Goal: Information Seeking & Learning: Learn about a topic

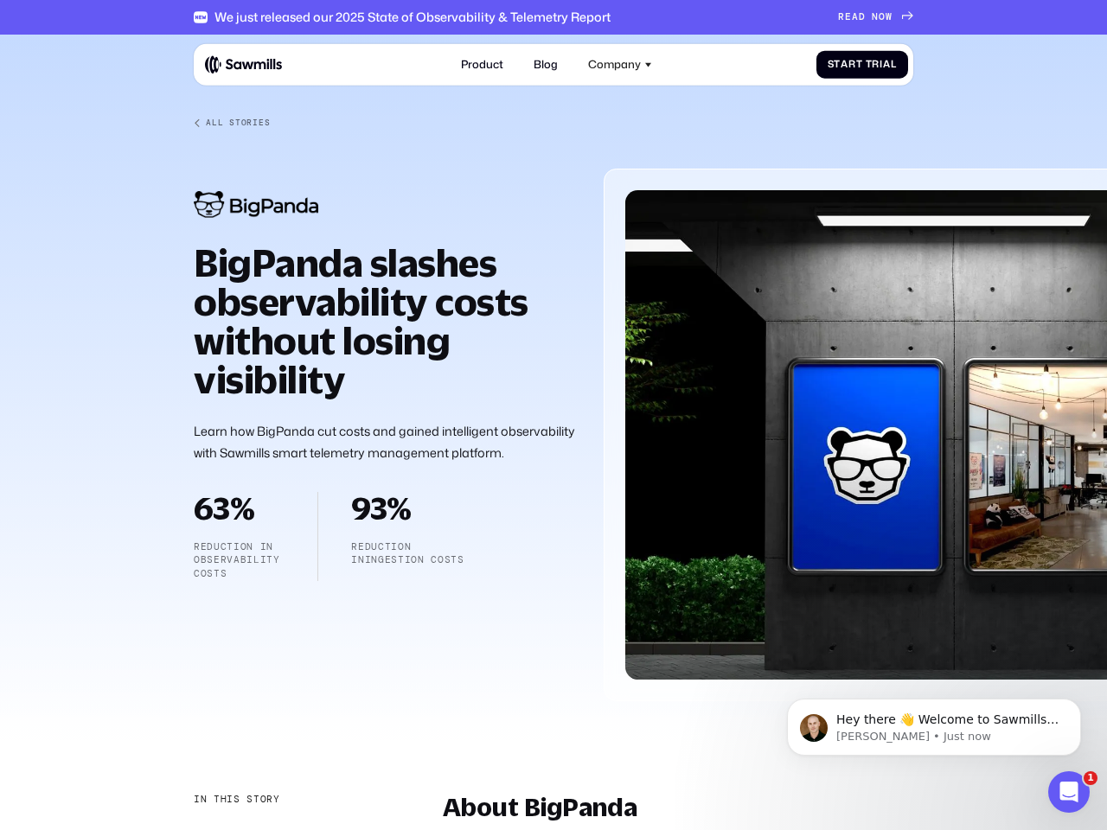
click at [620, 64] on div "Company" at bounding box center [614, 64] width 53 height 13
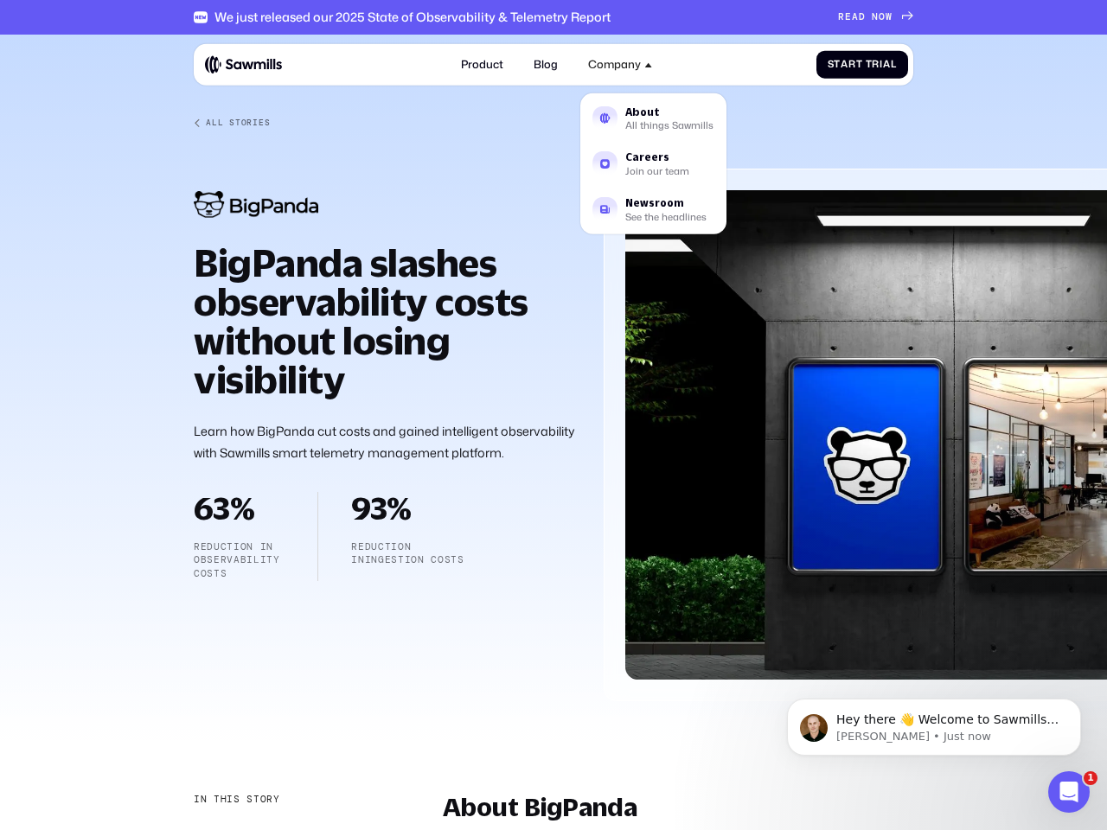
click at [235, 800] on div "In this story" at bounding box center [237, 800] width 86 height 14
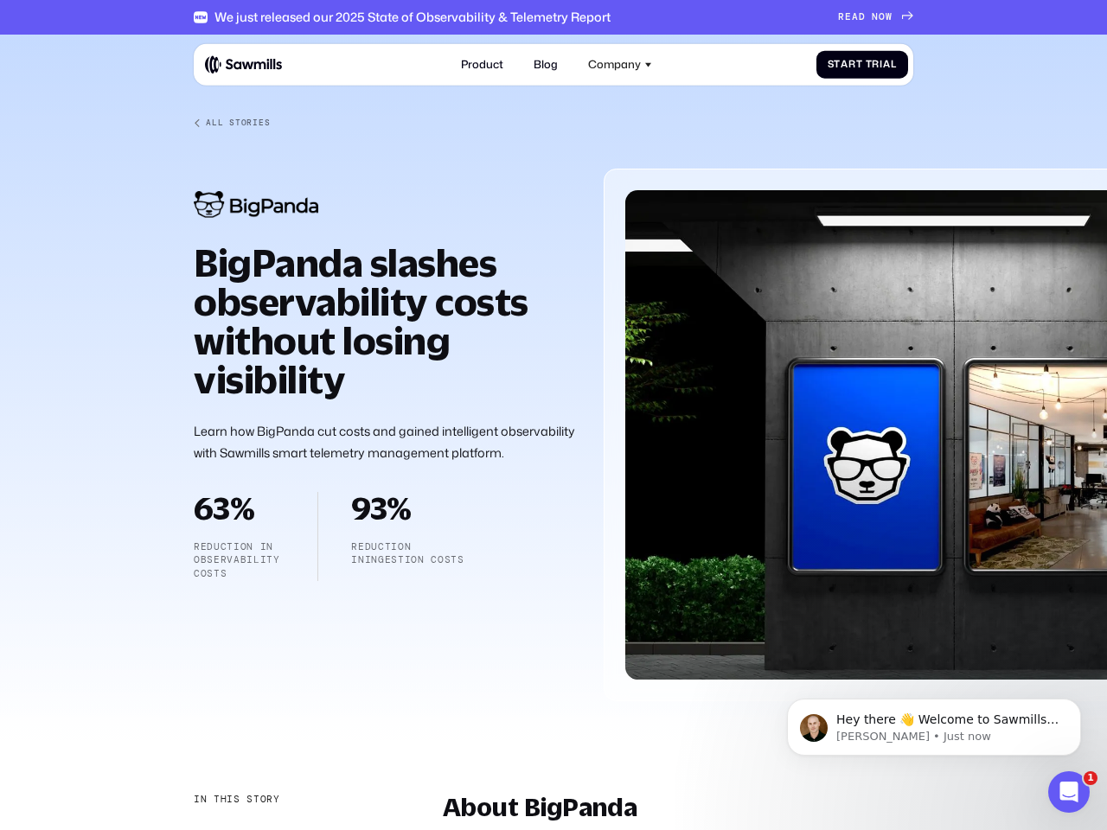
click at [284, 829] on div "About BigPanda" at bounding box center [284, 835] width 180 height 15
click at [934, 727] on p "Hey there 👋 Welcome to Sawmills. The smart telemetry management platform that s…" at bounding box center [947, 720] width 223 height 17
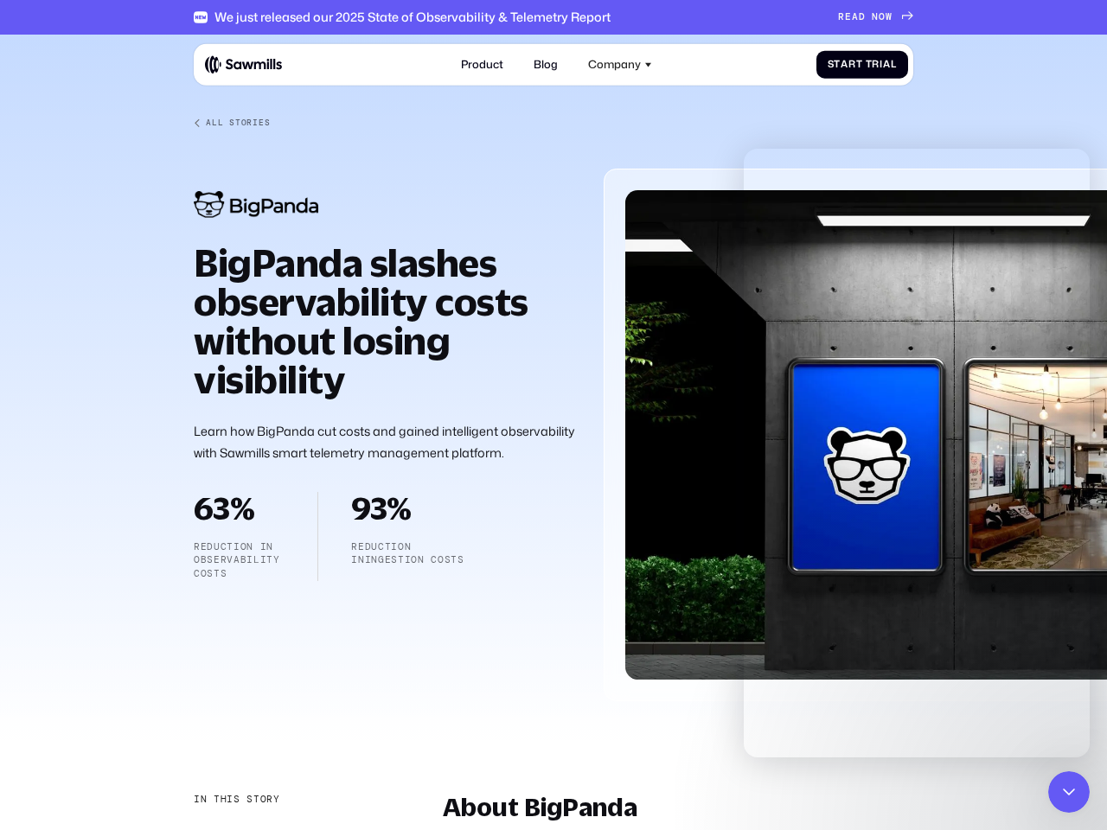
click at [1084, 704] on div at bounding box center [553, 381] width 1107 height 692
